Goal: Check status

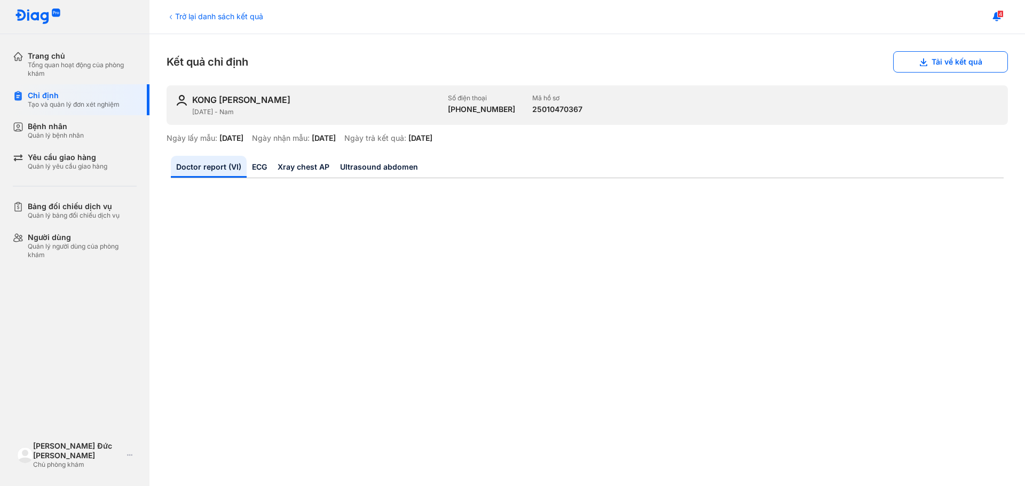
click at [235, 21] on div "Trở lại danh sách kết quả" at bounding box center [214, 16] width 97 height 11
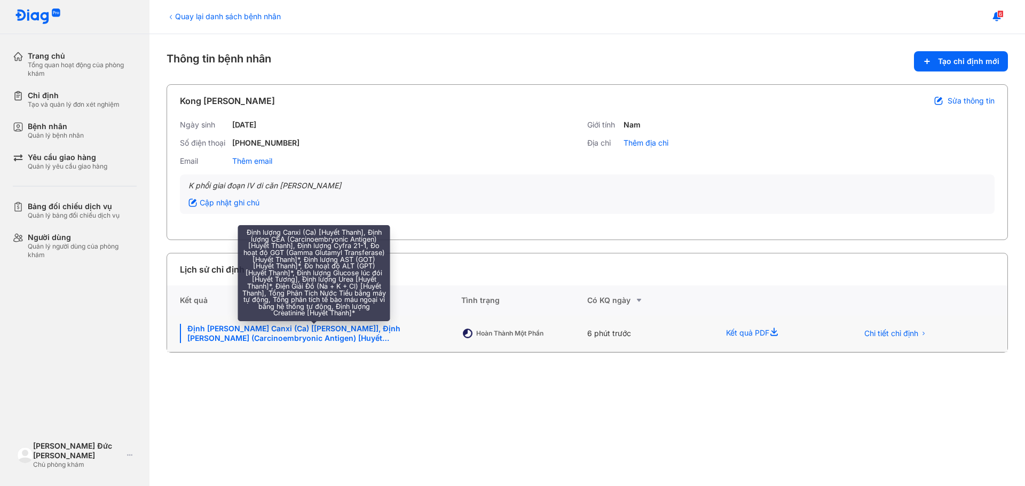
click at [347, 330] on div "Định lượng Canxi (Ca) [Huyết Thanh], Định lượng CEA (Carcinoembryonic Antigen) …" at bounding box center [314, 333] width 268 height 19
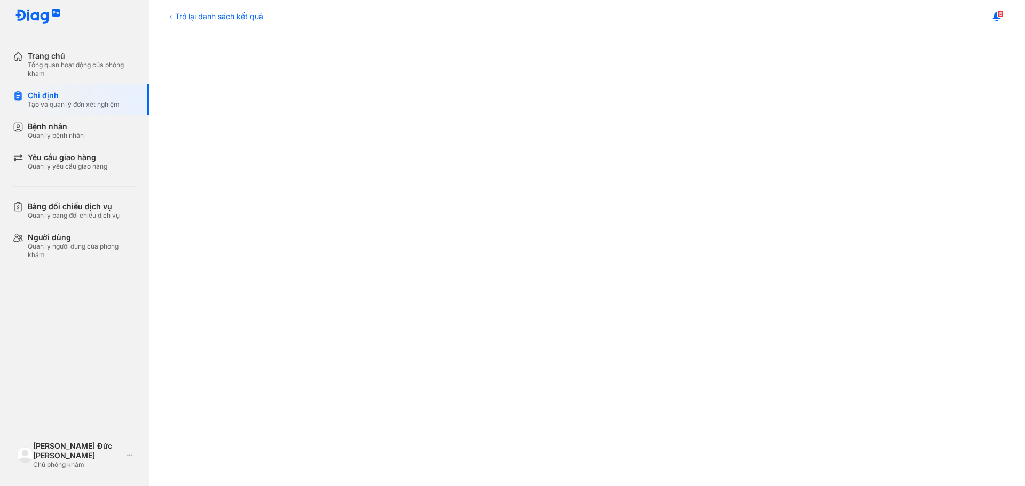
scroll to position [267, 0]
